Goal: Information Seeking & Learning: Learn about a topic

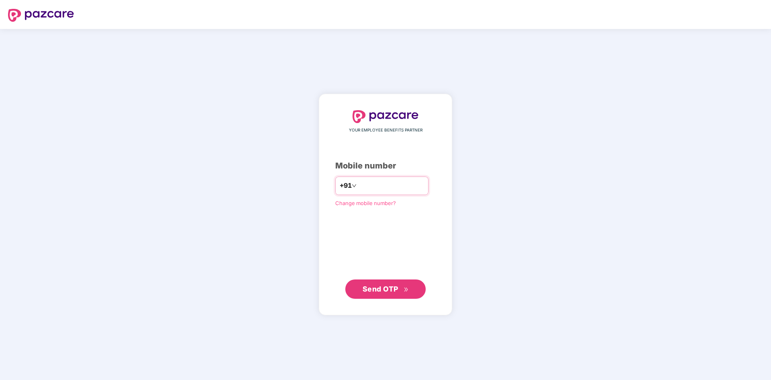
type input "**********"
click at [372, 294] on span "Send OTP" at bounding box center [386, 288] width 46 height 11
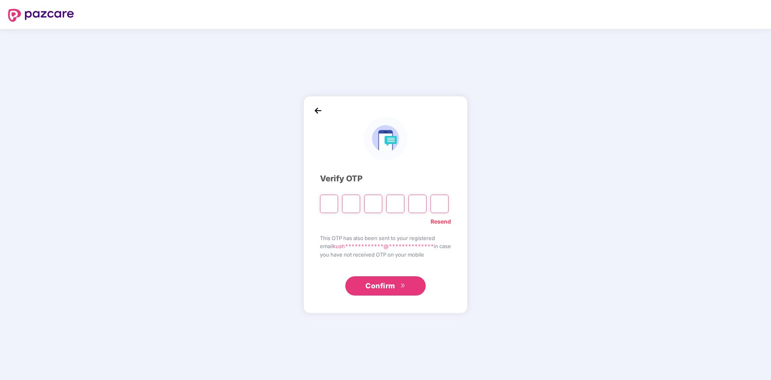
type input "*"
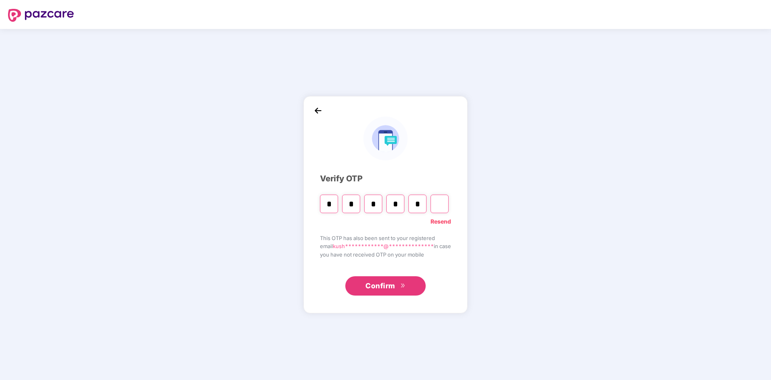
type input "*"
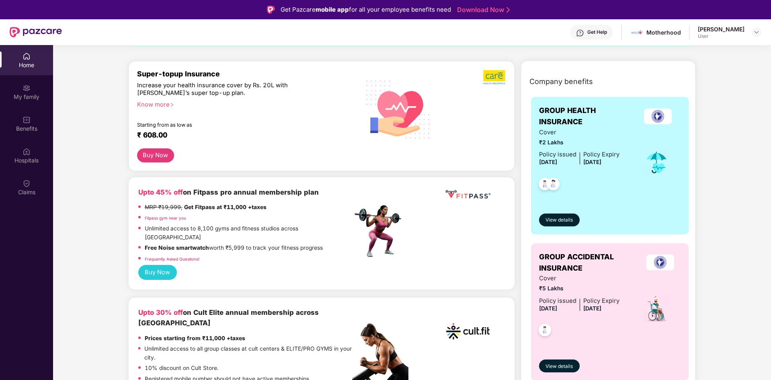
scroll to position [80, 0]
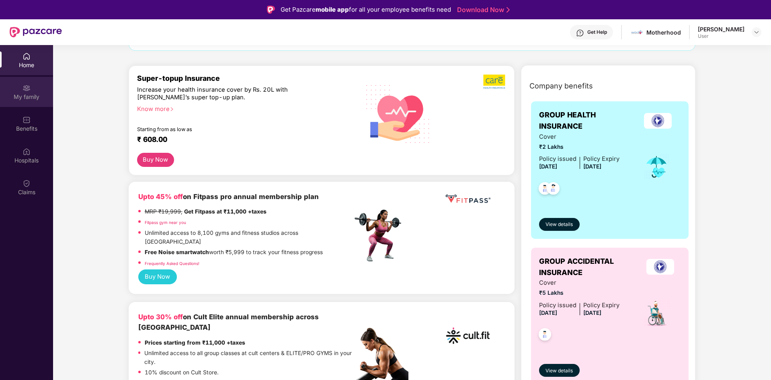
click at [32, 98] on div "My family" at bounding box center [26, 97] width 53 height 8
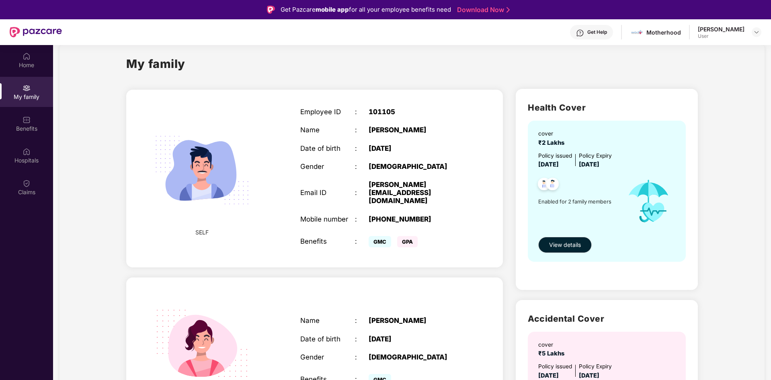
scroll to position [0, 0]
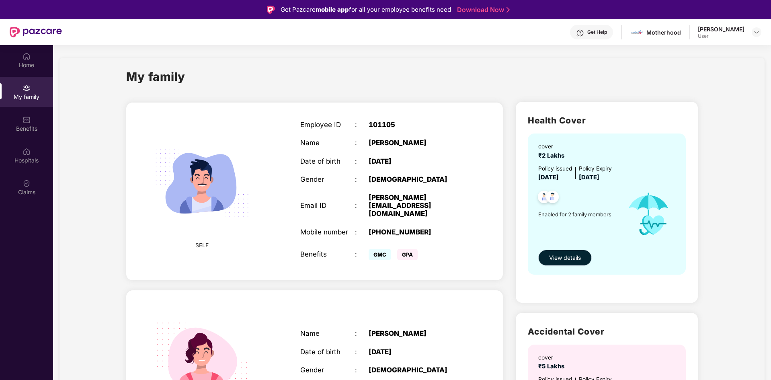
click at [554, 259] on span "View details" at bounding box center [565, 257] width 32 height 9
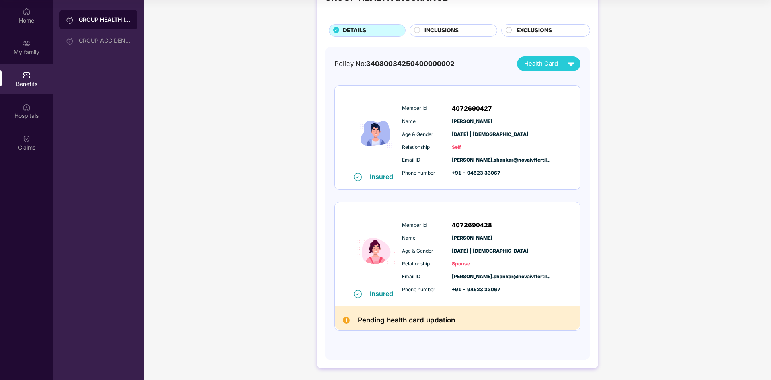
scroll to position [45, 0]
click at [345, 318] on img at bounding box center [346, 319] width 7 height 7
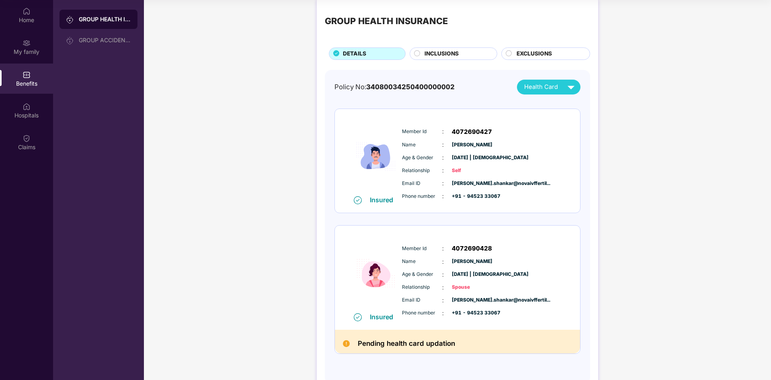
scroll to position [0, 0]
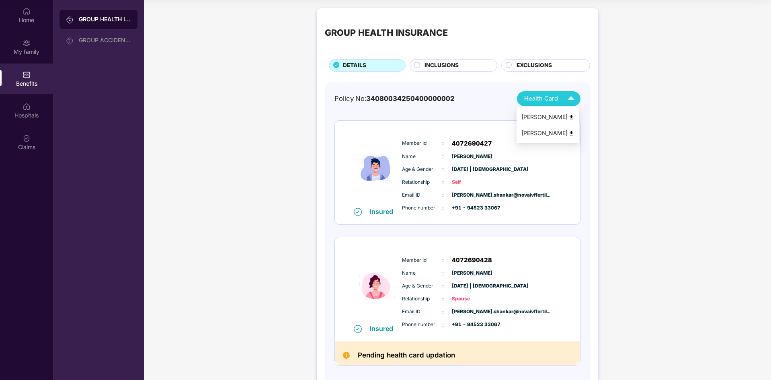
click at [575, 96] on img at bounding box center [571, 99] width 14 height 14
click at [635, 145] on div "GROUP HEALTH INSURANCE DETAILS INCLUSIONS EXCLUSIONS Policy No: 340800342504000…" at bounding box center [457, 209] width 627 height 411
click at [444, 61] on div "INCLUSIONS" at bounding box center [454, 65] width 88 height 12
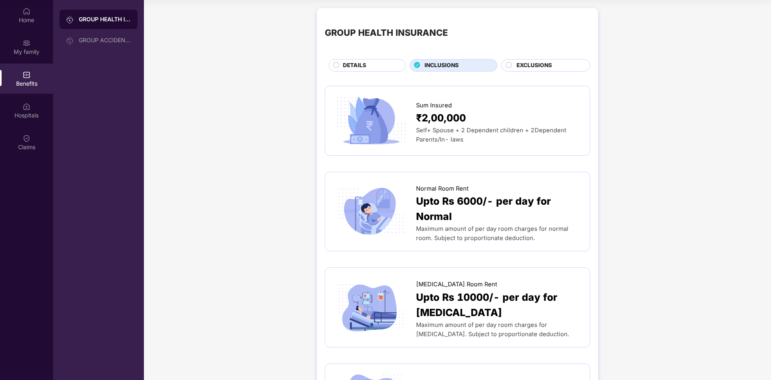
click at [540, 66] on span "EXCLUSIONS" at bounding box center [534, 65] width 35 height 9
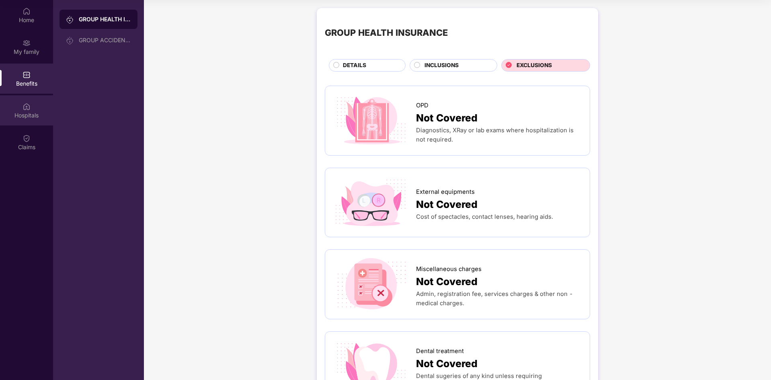
click at [28, 118] on div "Hospitals" at bounding box center [26, 115] width 53 height 8
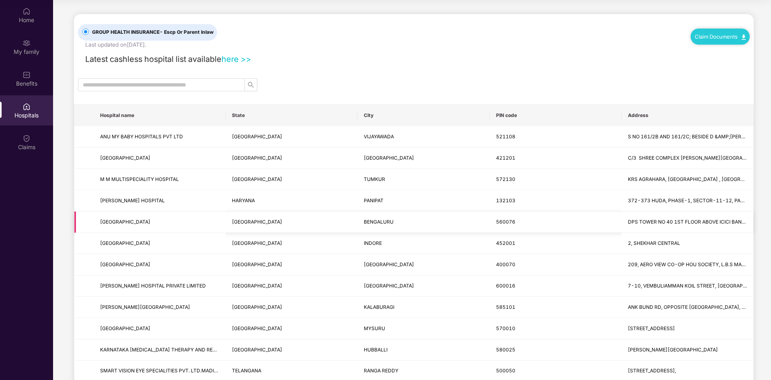
scroll to position [5, 0]
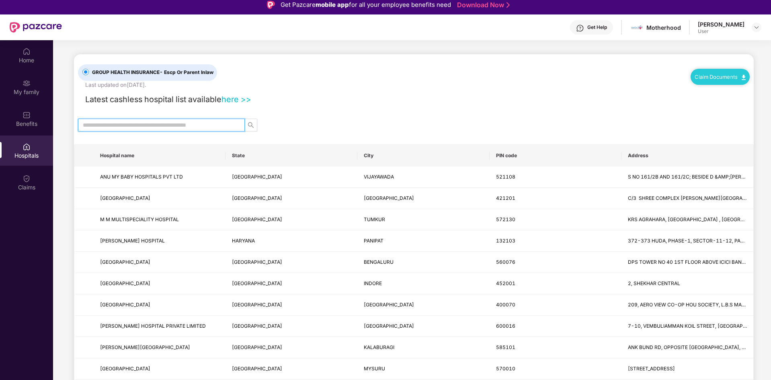
click at [156, 127] on input "text" at bounding box center [158, 125] width 151 height 9
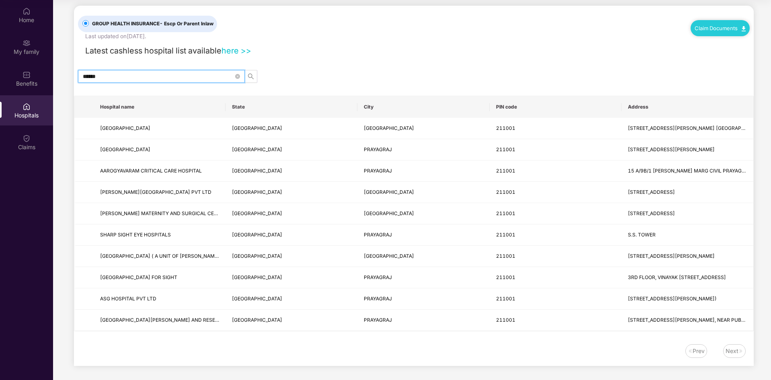
scroll to position [10, 0]
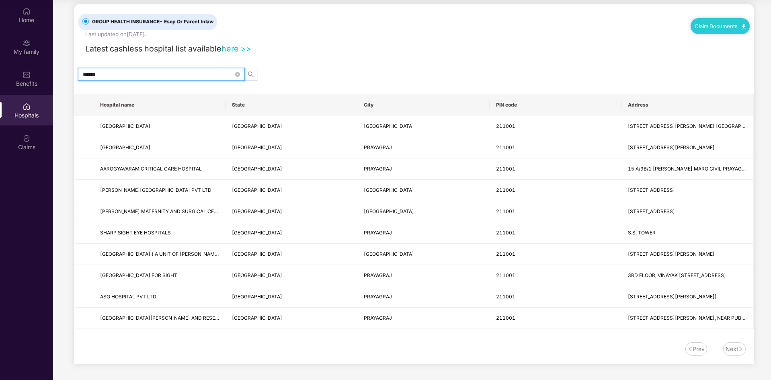
click at [732, 354] on div "Next" at bounding box center [734, 349] width 23 height 14
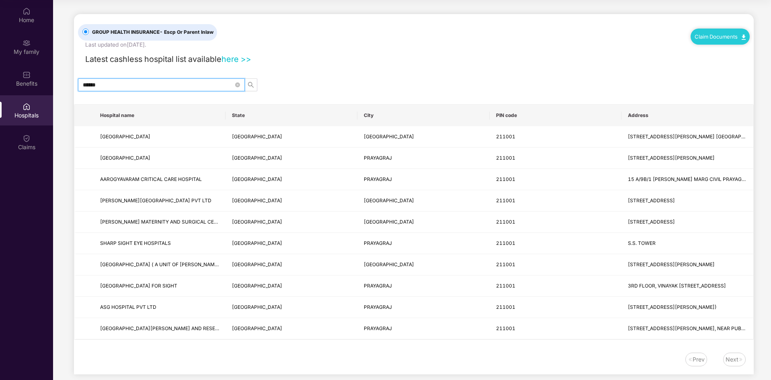
click at [160, 83] on input "******" at bounding box center [158, 84] width 151 height 9
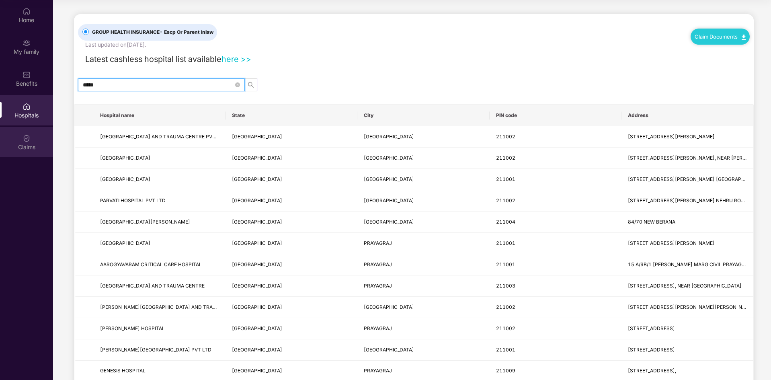
type input "*****"
click at [32, 148] on div "Claims" at bounding box center [26, 147] width 53 height 8
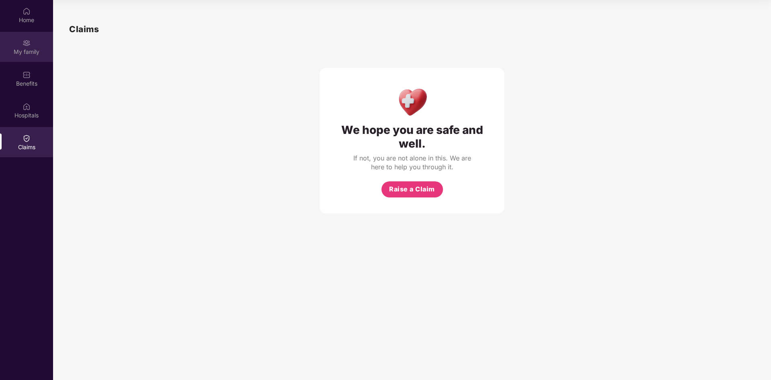
click at [28, 49] on div "My family" at bounding box center [26, 52] width 53 height 8
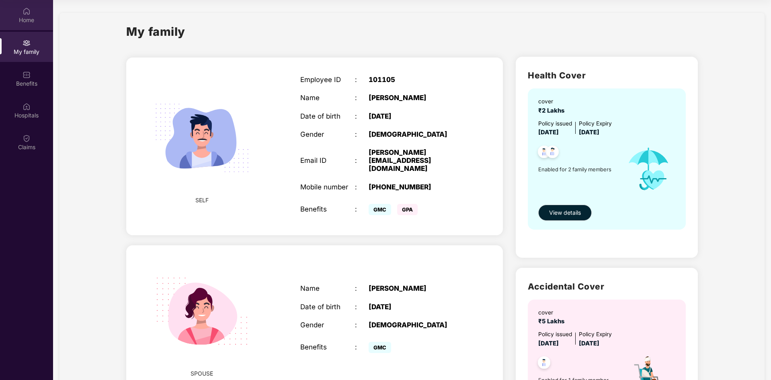
click at [30, 21] on div "Home" at bounding box center [26, 20] width 53 height 8
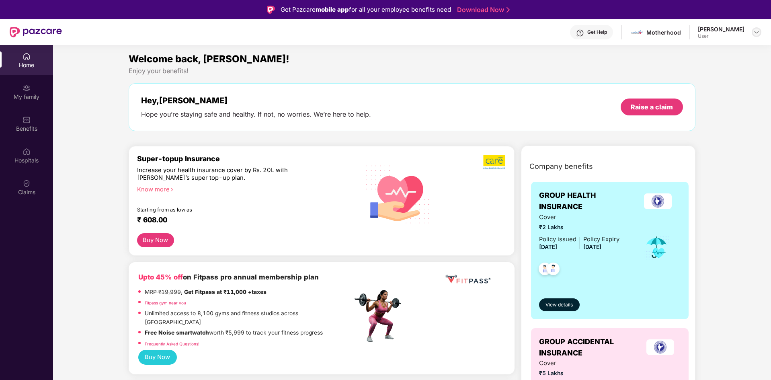
click at [755, 33] on img at bounding box center [756, 32] width 6 height 6
click at [717, 51] on div "Logout" at bounding box center [719, 51] width 105 height 16
